Goal: Find specific page/section: Find specific page/section

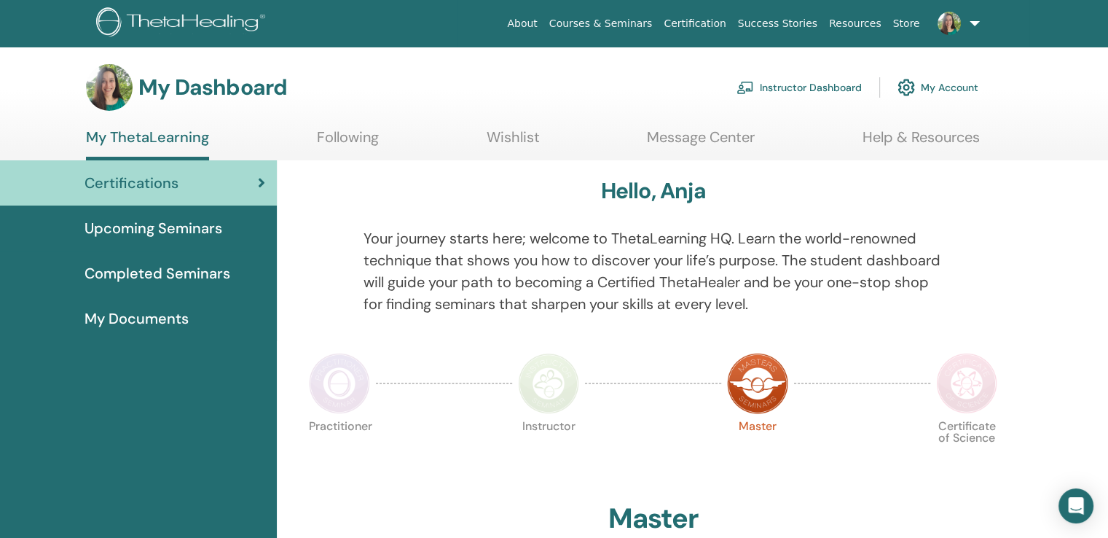
click at [796, 83] on link "Instructor Dashboard" at bounding box center [799, 87] width 125 height 32
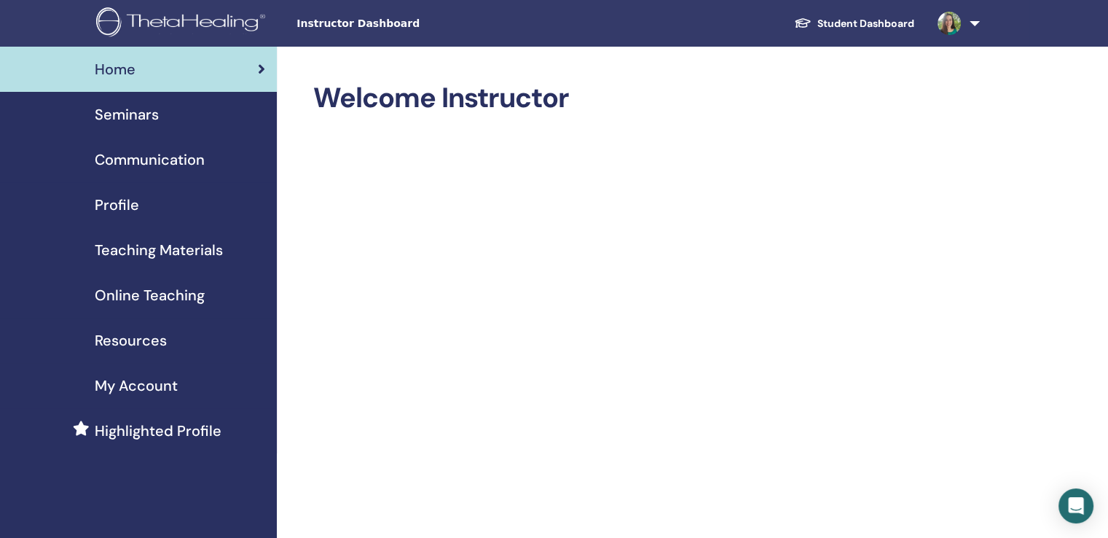
click at [133, 200] on span "Profile" at bounding box center [117, 205] width 44 height 22
